Goal: Task Accomplishment & Management: Manage account settings

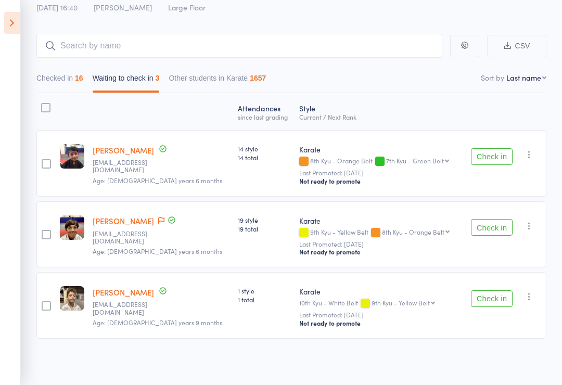
click at [504, 297] on button "Check in" at bounding box center [492, 298] width 42 height 17
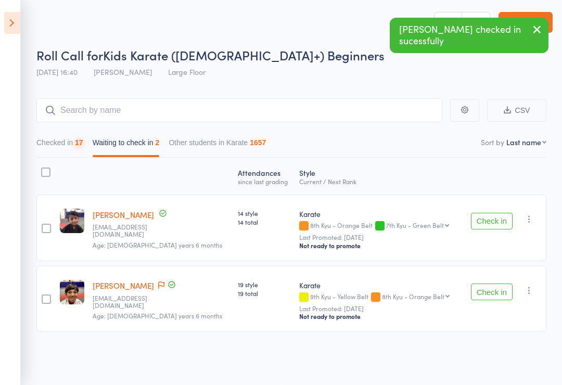
scroll to position [7, 0]
click at [496, 216] on button "Check in" at bounding box center [492, 221] width 42 height 17
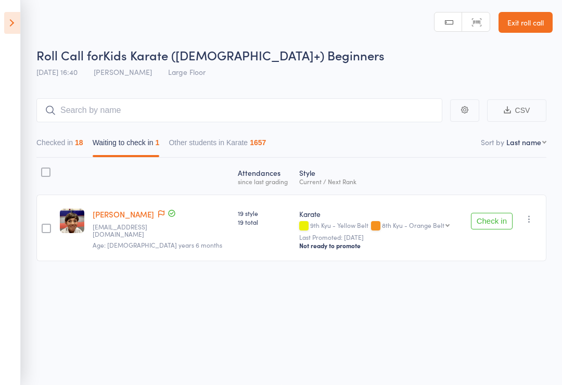
click at [533, 219] on icon "button" at bounding box center [529, 219] width 10 height 10
click at [513, 292] on li "Mark absent" at bounding box center [492, 295] width 86 height 14
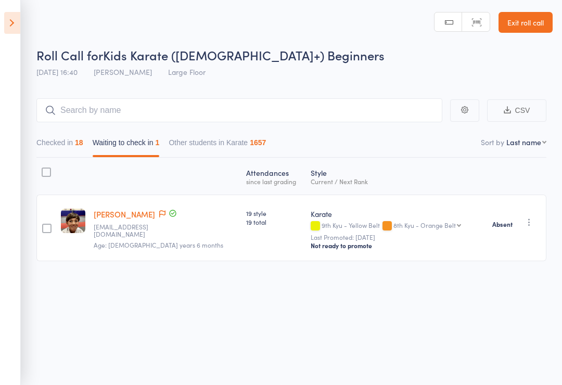
click at [8, 27] on icon at bounding box center [12, 23] width 16 height 22
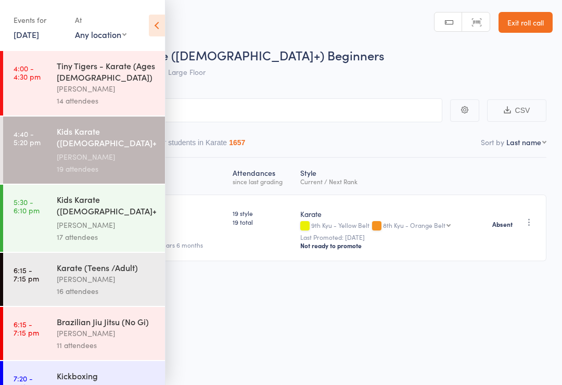
click at [104, 220] on div "[PERSON_NAME]" at bounding box center [106, 225] width 99 height 12
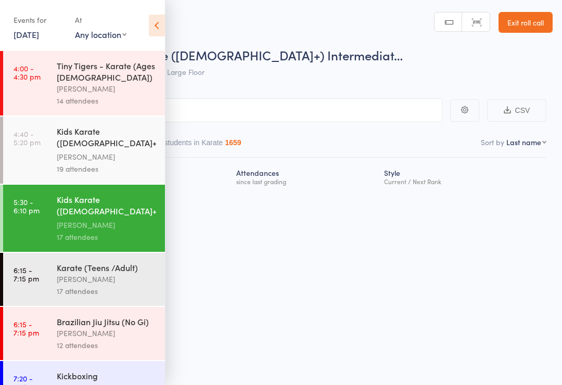
click at [159, 24] on icon at bounding box center [157, 26] width 16 height 22
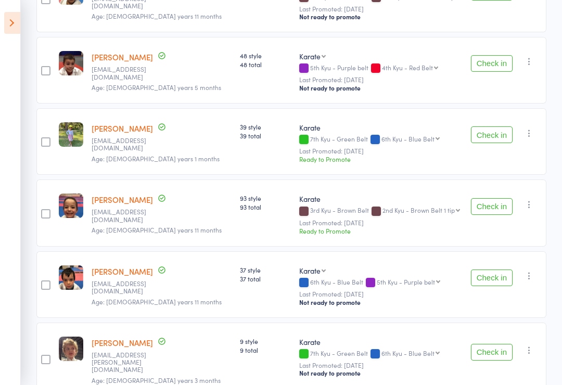
scroll to position [305, 0]
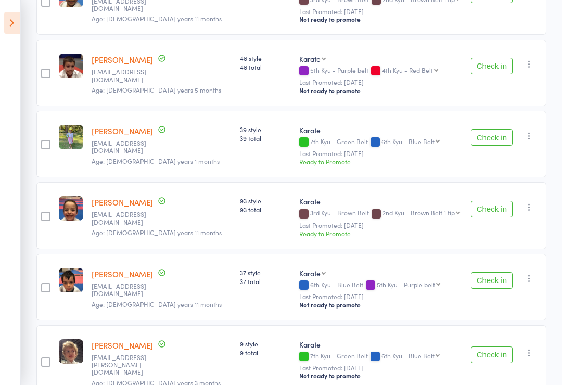
click at [499, 129] on button "Check in" at bounding box center [492, 137] width 42 height 17
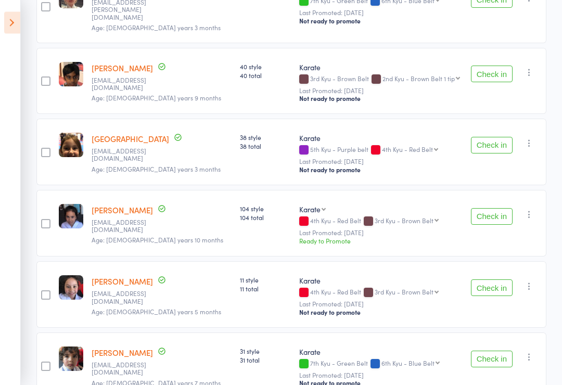
scroll to position [584, 0]
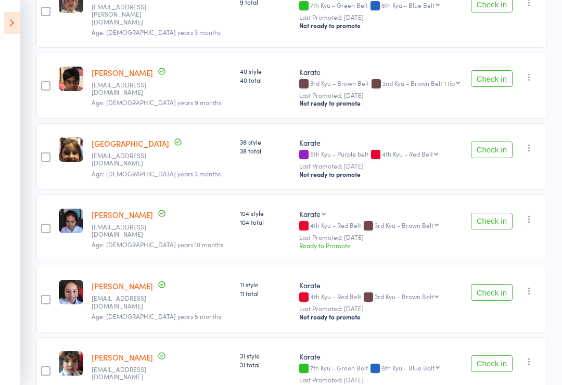
click at [500, 215] on button "Check in" at bounding box center [492, 221] width 42 height 17
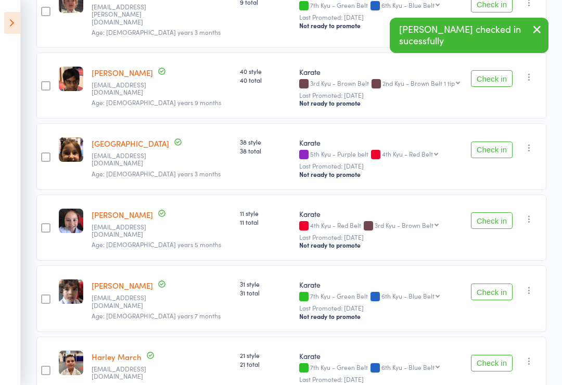
click at [504, 212] on button "Check in" at bounding box center [492, 220] width 42 height 17
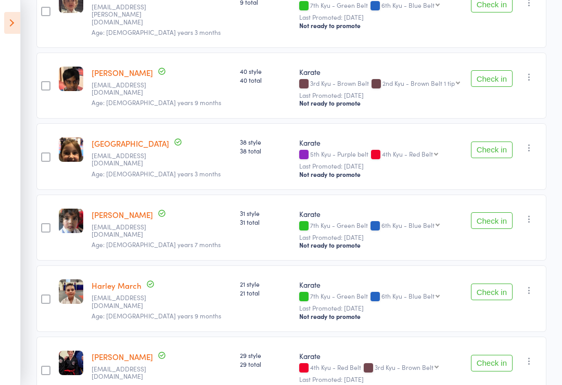
click at [493, 215] on button "Check in" at bounding box center [492, 220] width 42 height 17
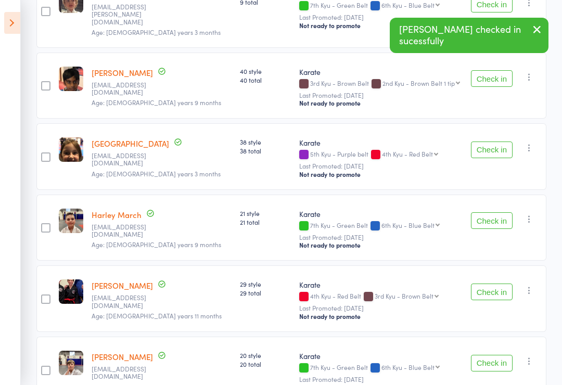
click at [499, 355] on button "Check in" at bounding box center [492, 363] width 42 height 17
click at [493, 358] on button "Check in" at bounding box center [492, 366] width 42 height 17
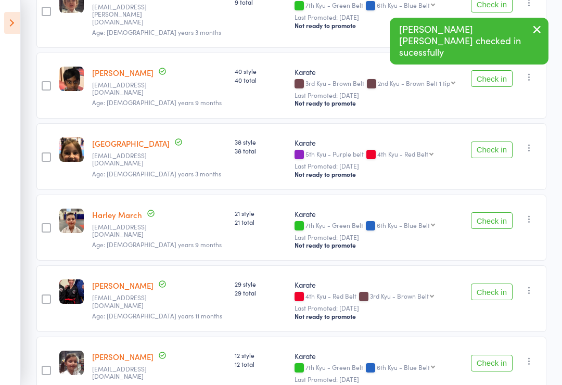
click at [497, 358] on button "Check in" at bounding box center [492, 363] width 42 height 17
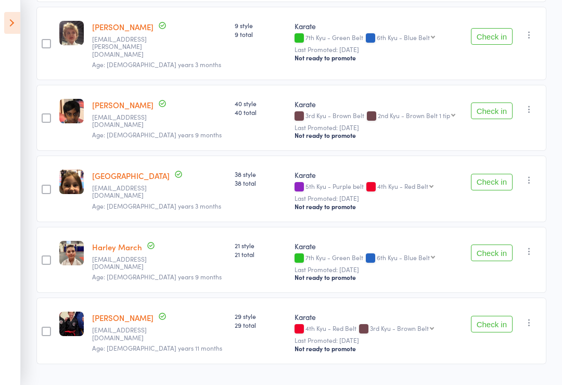
click at [503, 316] on button "Check in" at bounding box center [492, 324] width 42 height 17
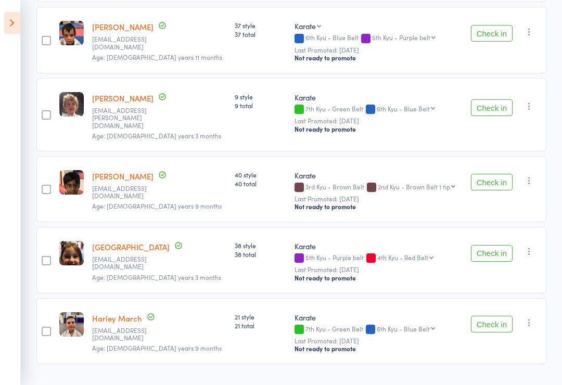
click at [496, 246] on button "Check in" at bounding box center [492, 253] width 42 height 17
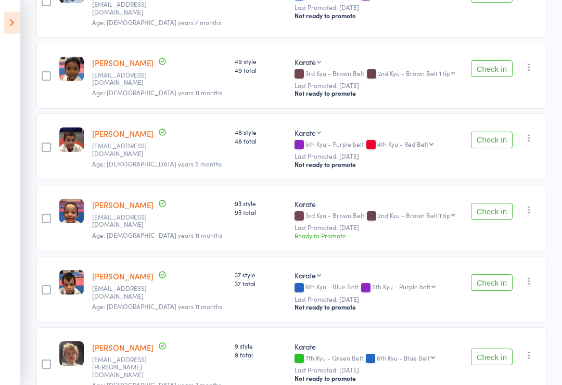
scroll to position [231, 0]
click at [489, 133] on button "Check in" at bounding box center [492, 140] width 42 height 17
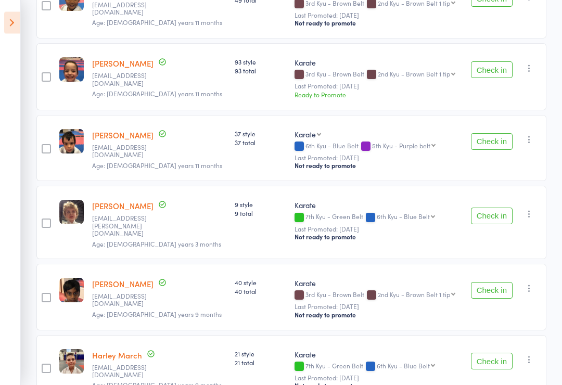
scroll to position [337, 0]
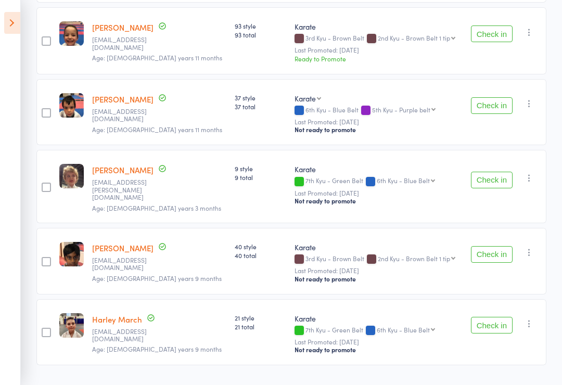
click at [497, 97] on button "Check in" at bounding box center [492, 105] width 42 height 17
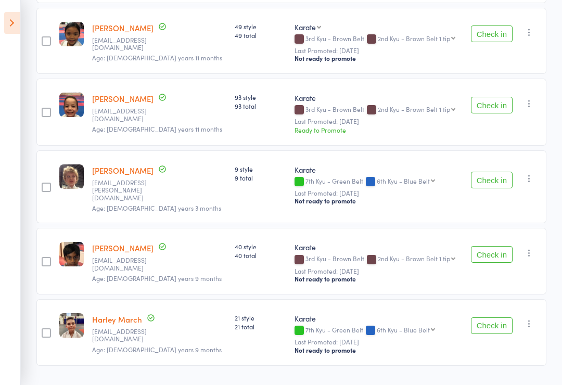
click at [499, 246] on button "Check in" at bounding box center [492, 254] width 42 height 17
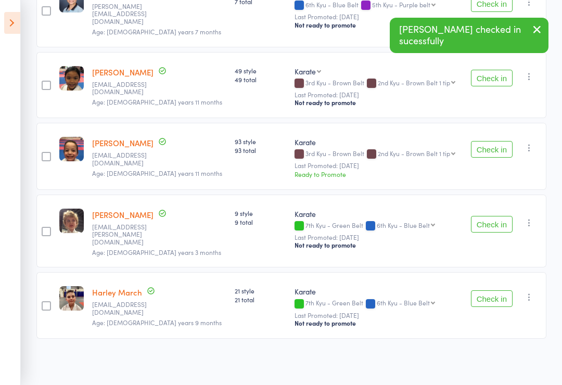
scroll to position [194, 0]
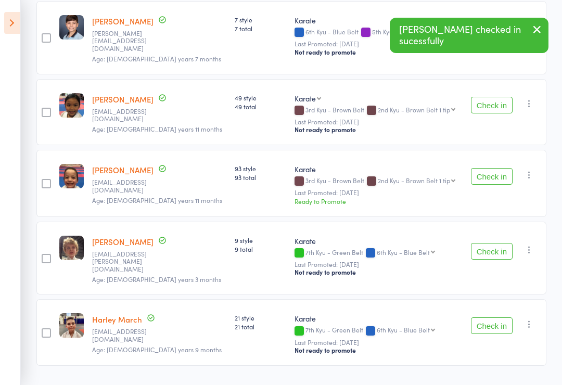
click at [496, 320] on button "Check in" at bounding box center [492, 326] width 42 height 17
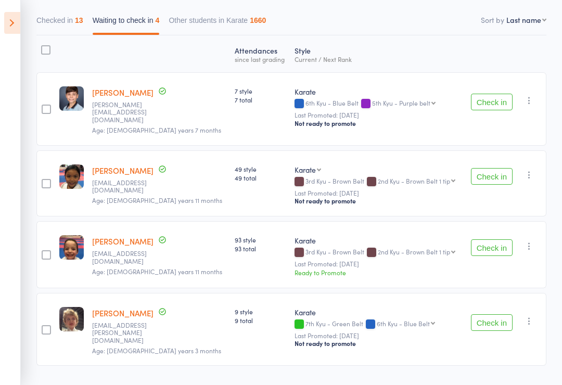
click at [497, 170] on button "Check in" at bounding box center [492, 176] width 42 height 17
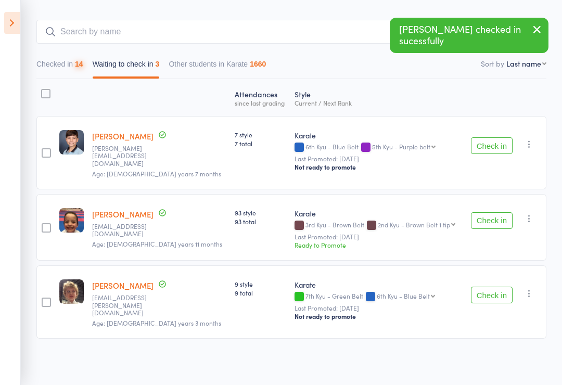
scroll to position [52, 0]
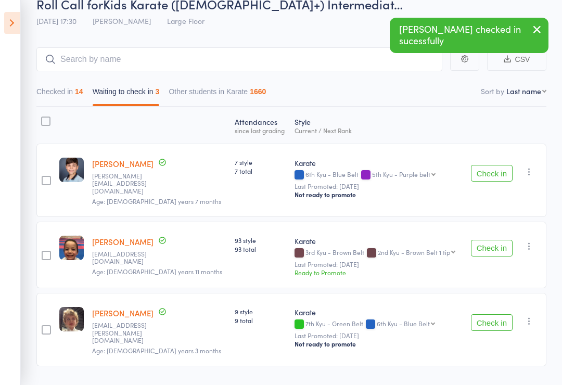
click at [498, 167] on button "Check in" at bounding box center [492, 173] width 42 height 17
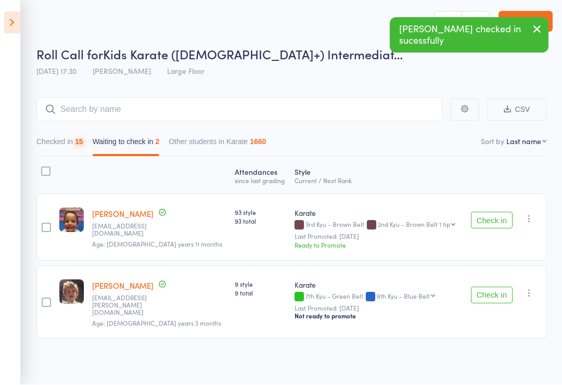
scroll to position [7, 0]
